Goal: Task Accomplishment & Management: Use online tool/utility

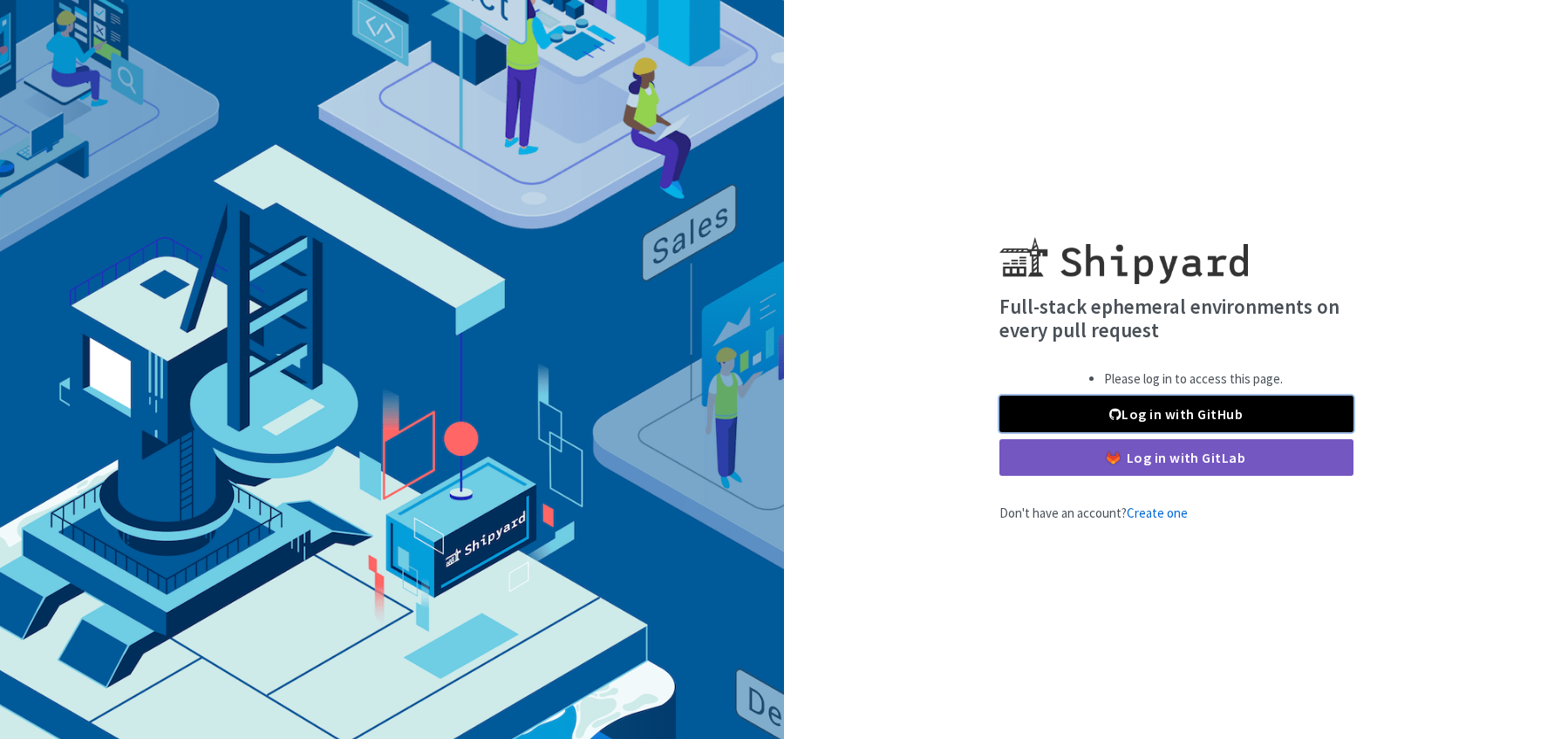
click at [1161, 407] on link "Log in with GitHub" at bounding box center [1176, 414] width 354 height 37
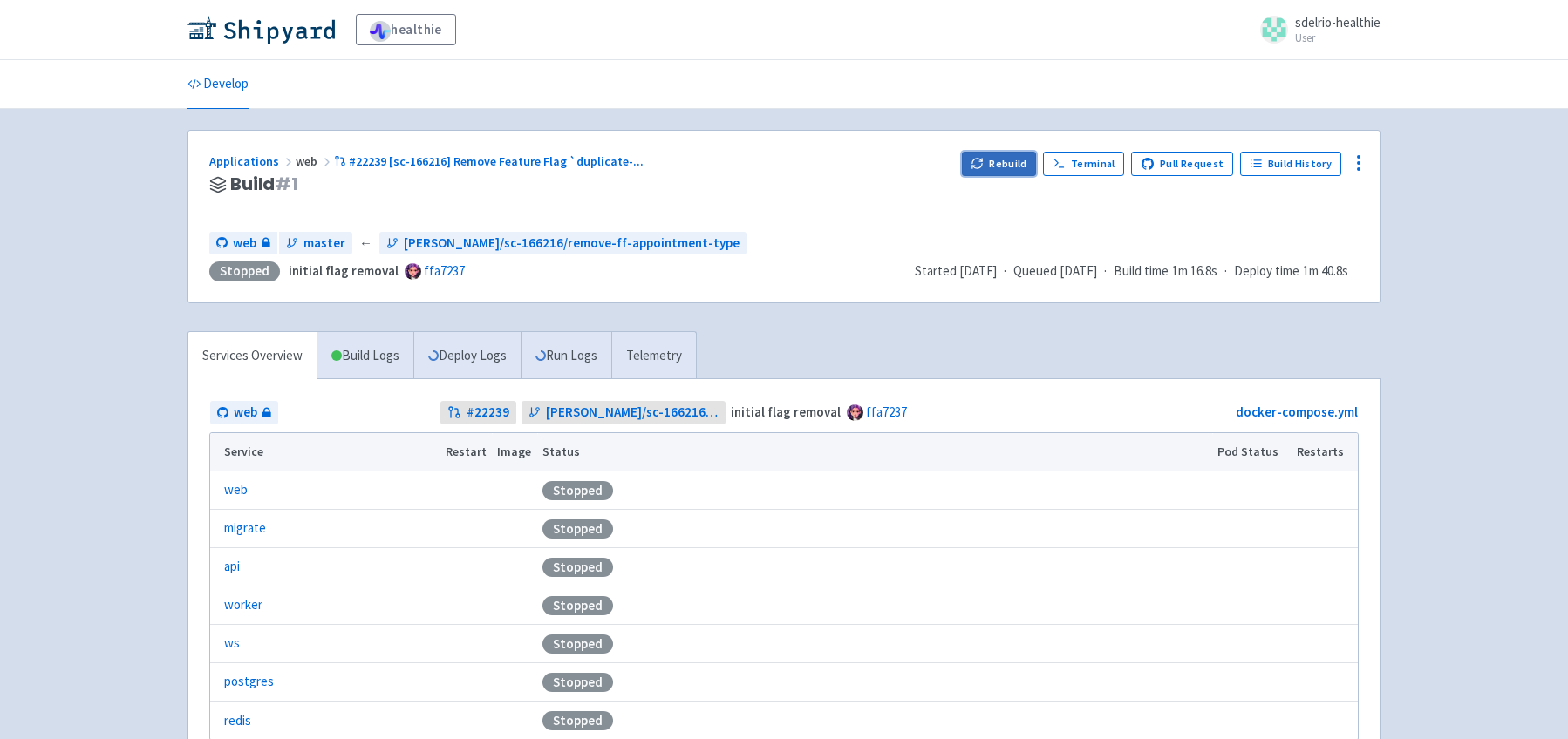
click at [1013, 165] on button "Rebuild" at bounding box center [998, 164] width 75 height 24
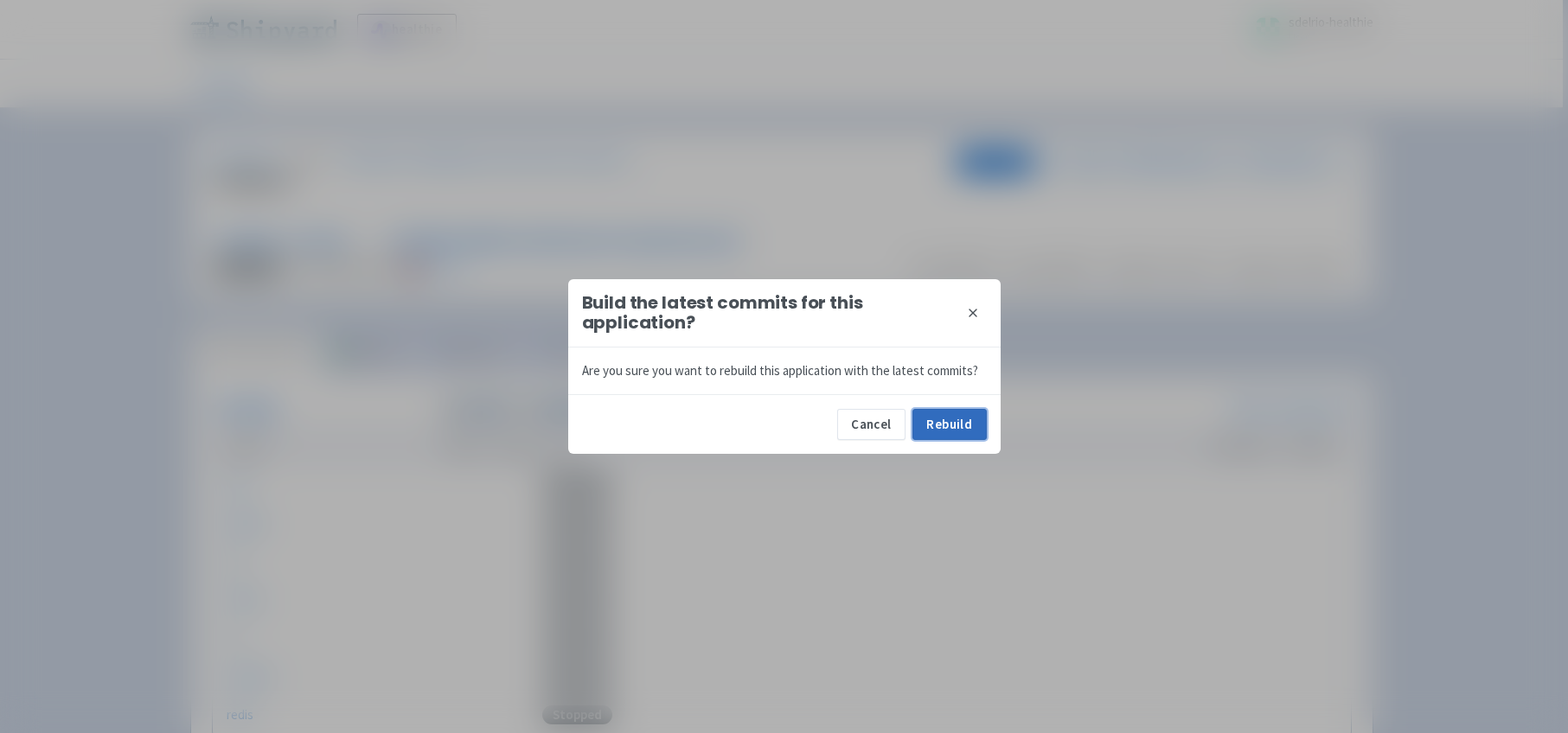
click at [954, 421] on button "Rebuild" at bounding box center [949, 424] width 74 height 31
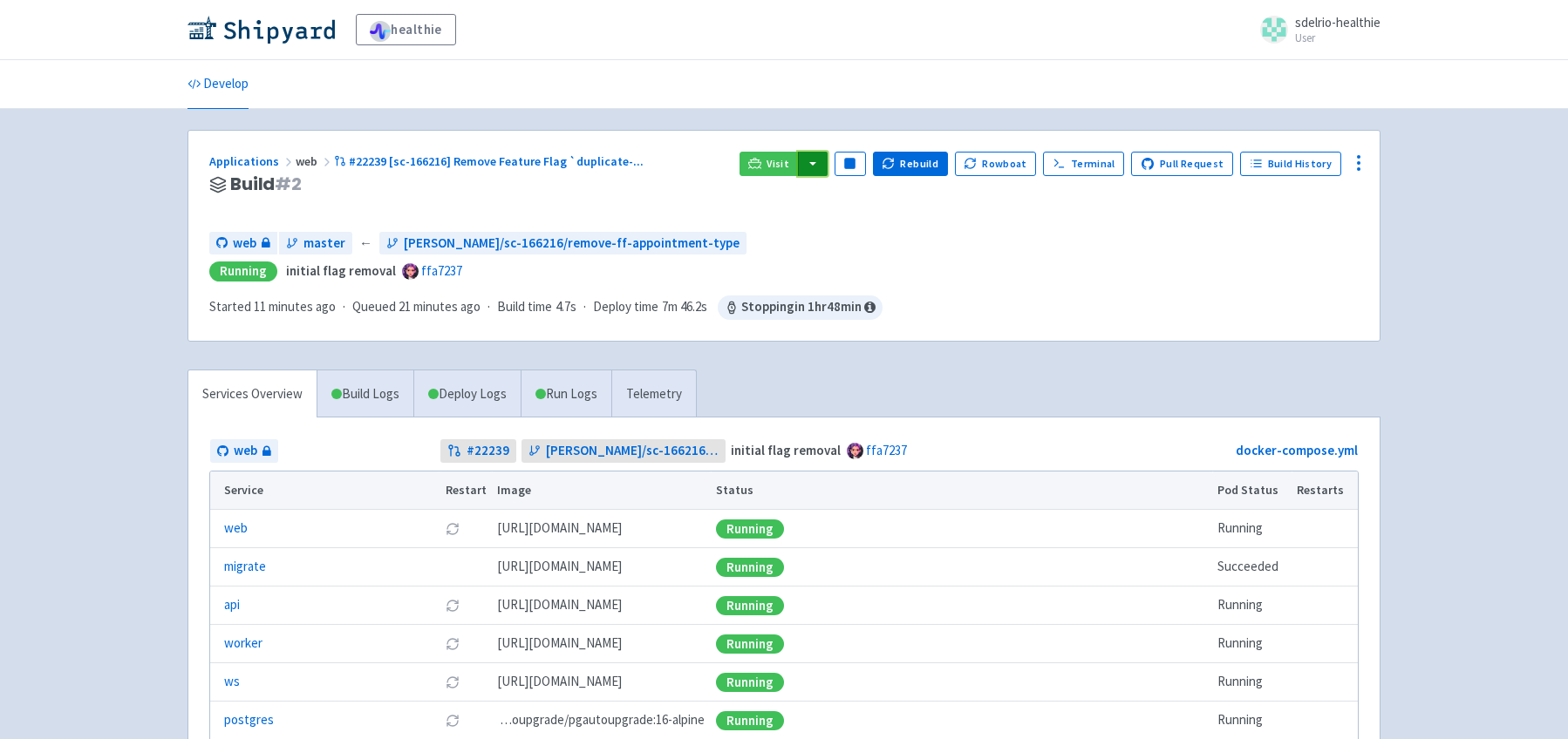
click at [827, 158] on button "button" at bounding box center [812, 164] width 30 height 24
click at [872, 221] on link "web (web)" at bounding box center [846, 225] width 99 height 27
